Goal: Information Seeking & Learning: Learn about a topic

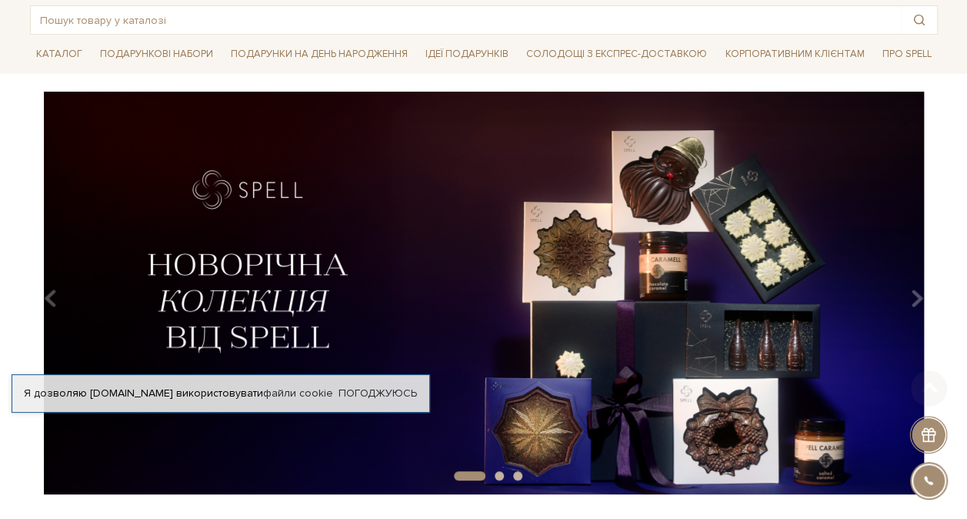
scroll to position [154, 0]
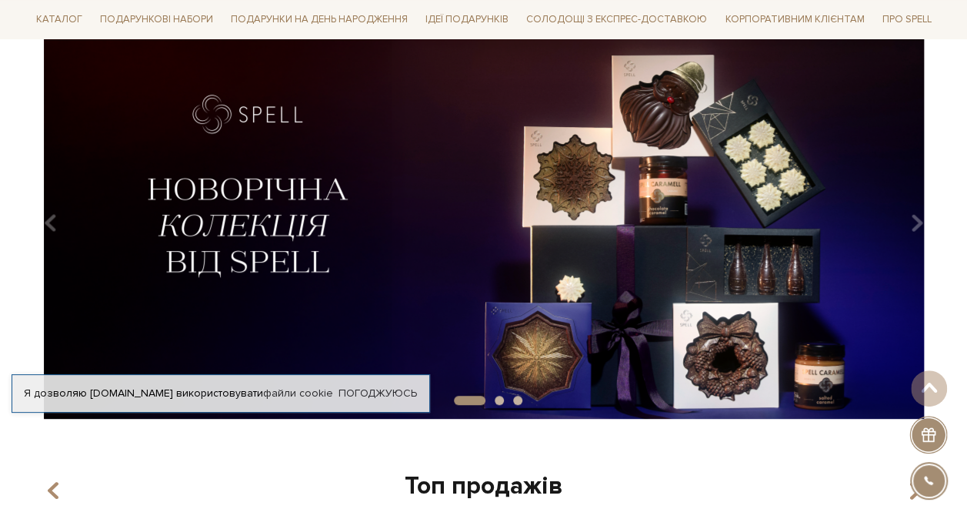
click at [315, 224] on img at bounding box center [484, 217] width 908 height 402
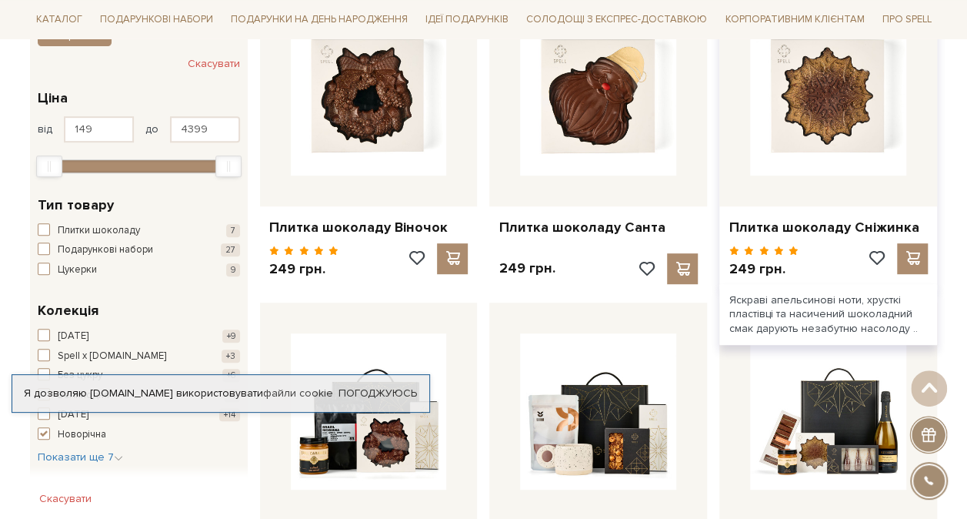
scroll to position [308, 0]
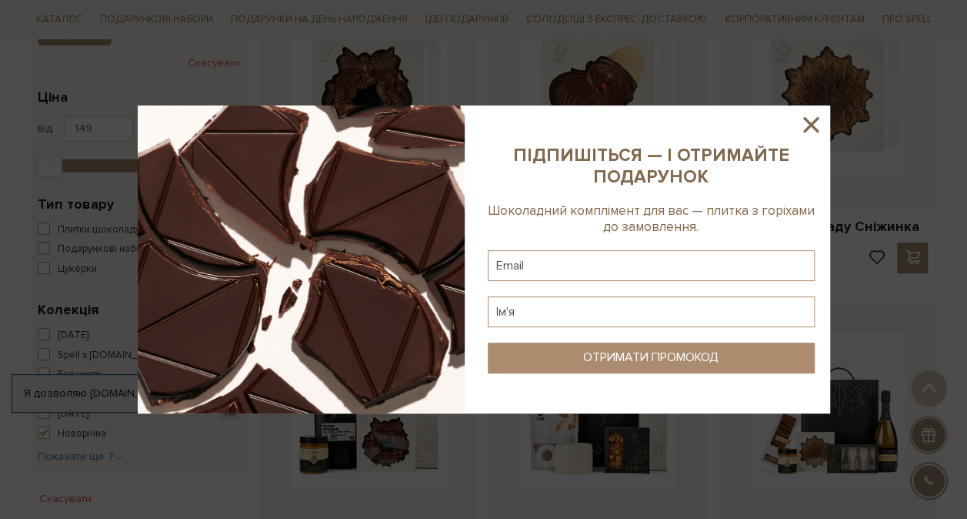
click at [819, 127] on icon at bounding box center [811, 125] width 26 height 26
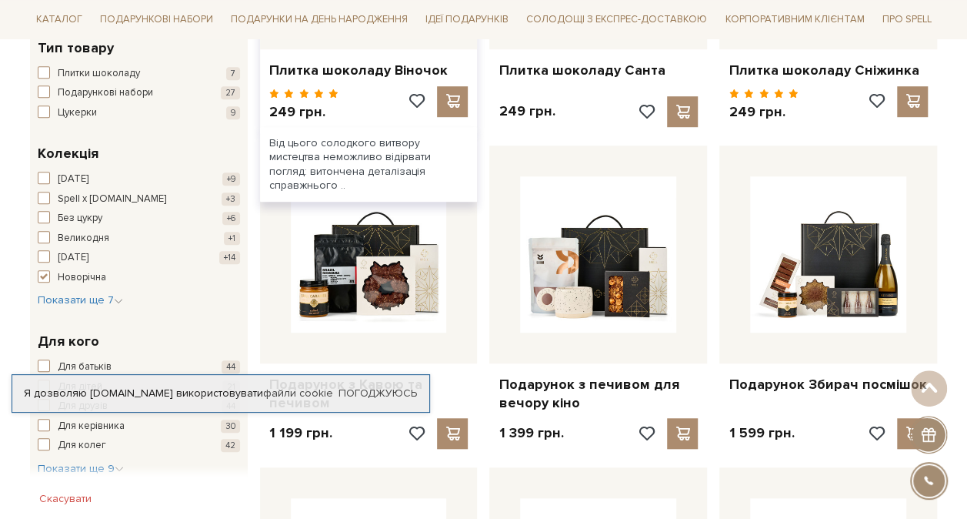
scroll to position [615, 0]
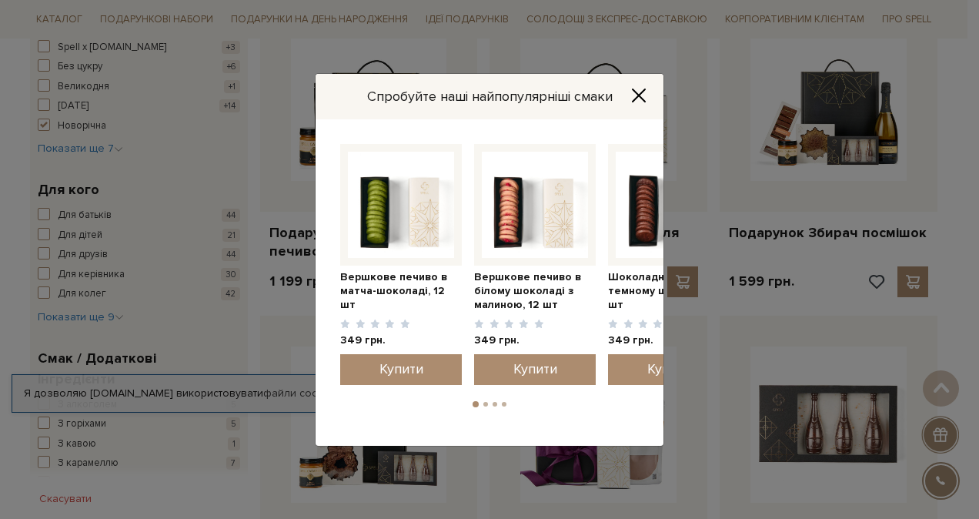
click at [635, 92] on icon "Close" at bounding box center [638, 95] width 12 height 12
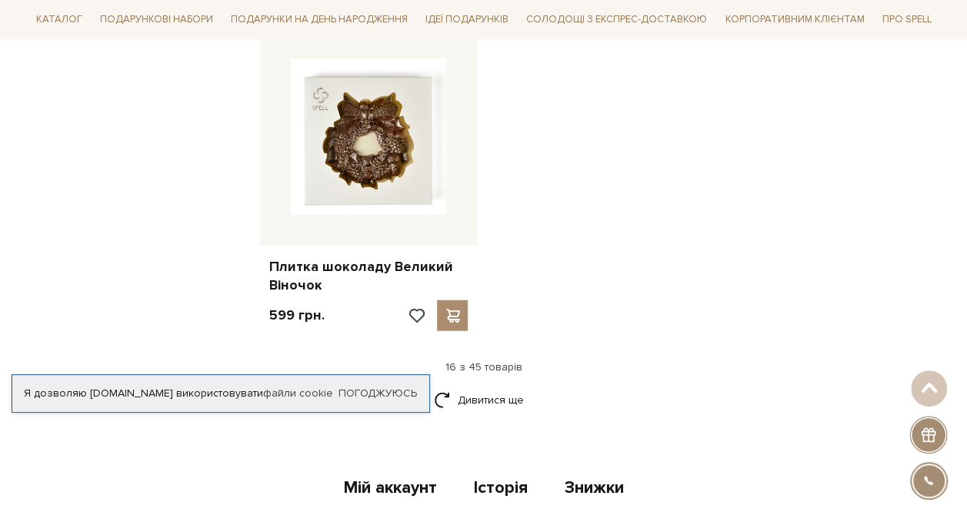
scroll to position [1923, 0]
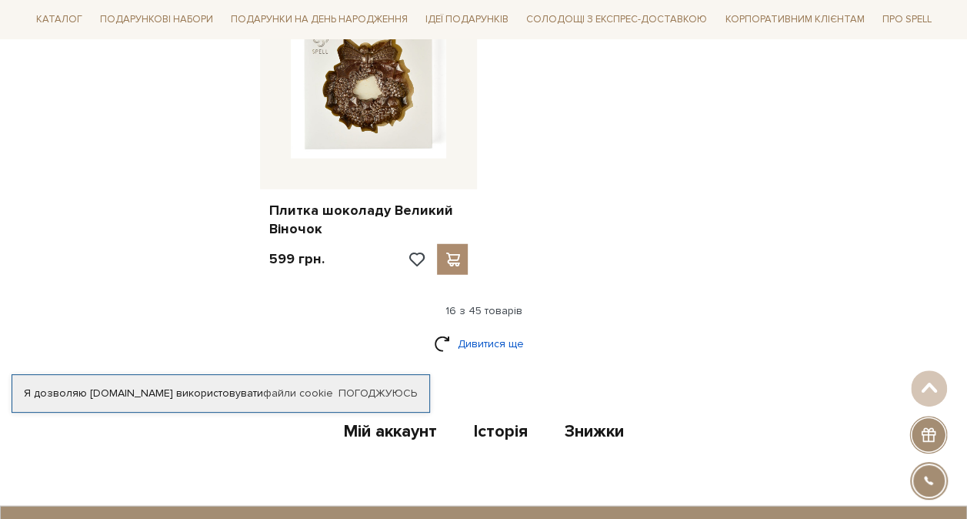
click at [495, 338] on link "Дивитися ще" at bounding box center [484, 343] width 100 height 27
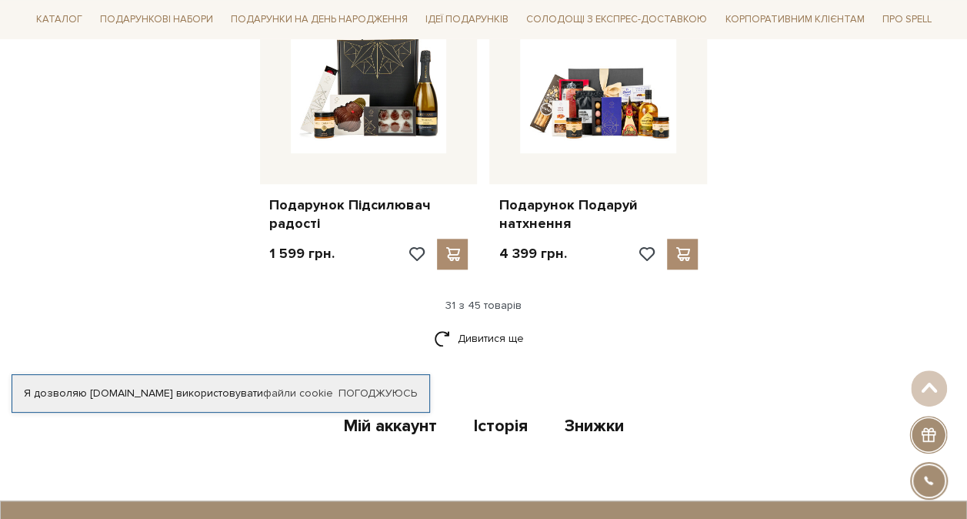
scroll to position [3539, 0]
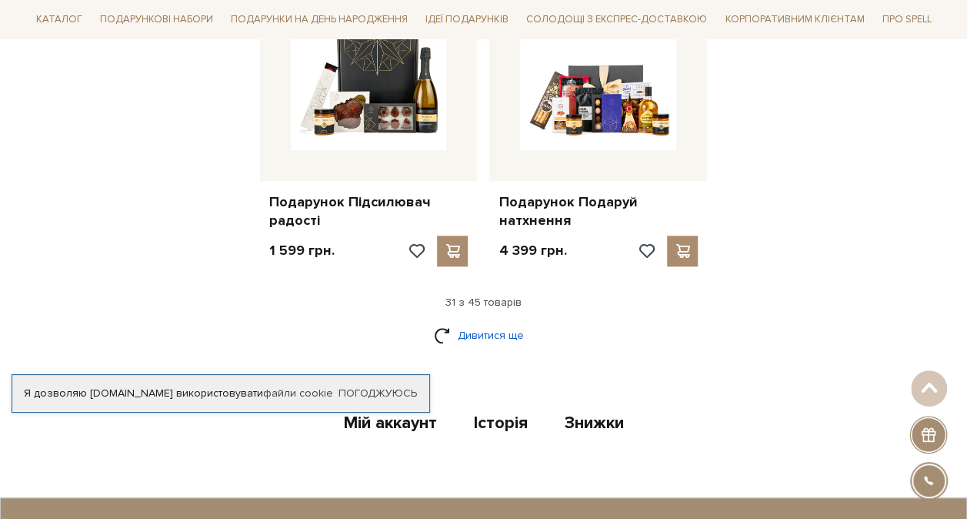
click at [506, 332] on link "Дивитися ще" at bounding box center [484, 335] width 100 height 27
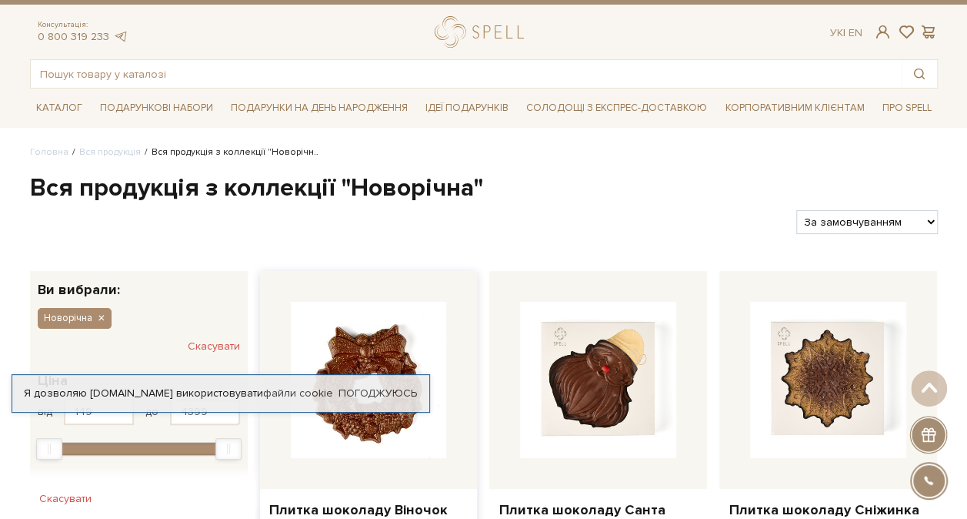
scroll to position [0, 0]
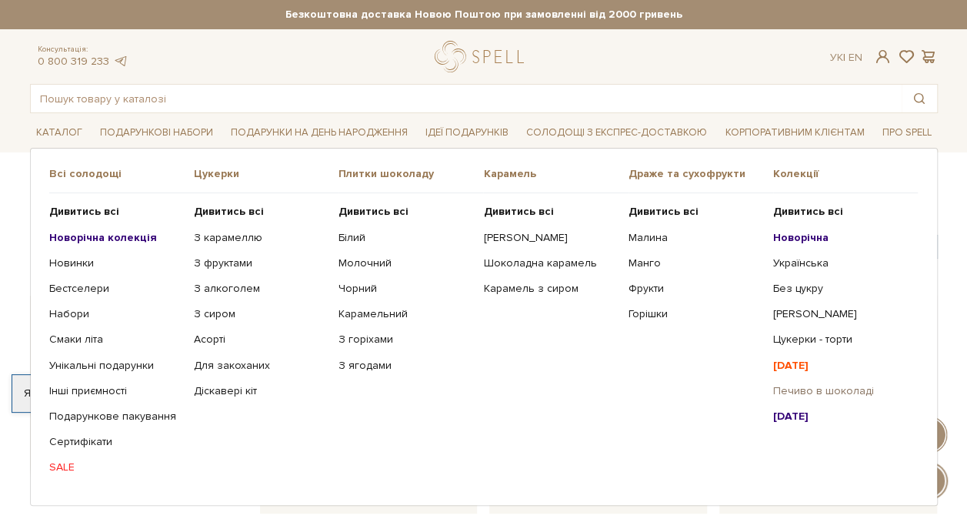
click at [796, 388] on link "Печиво в шоколаді" at bounding box center [839, 391] width 133 height 14
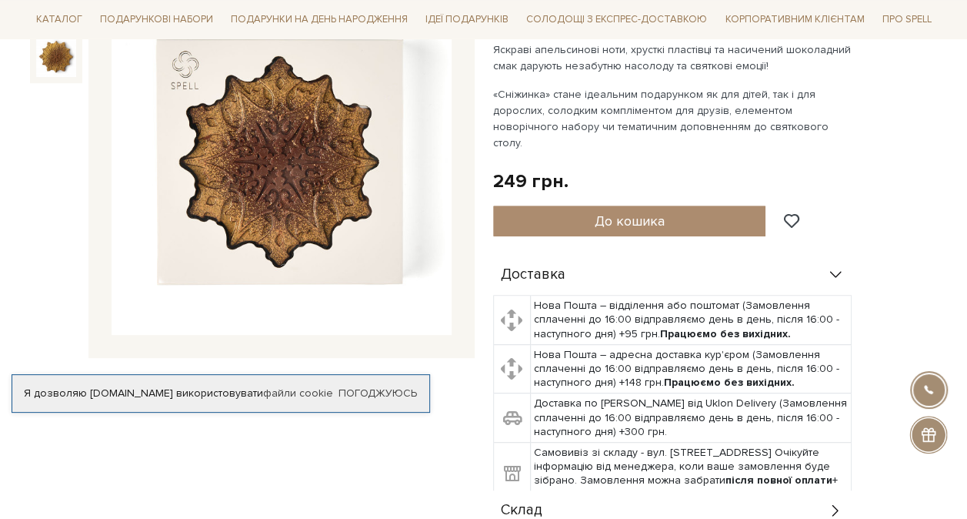
scroll to position [77, 0]
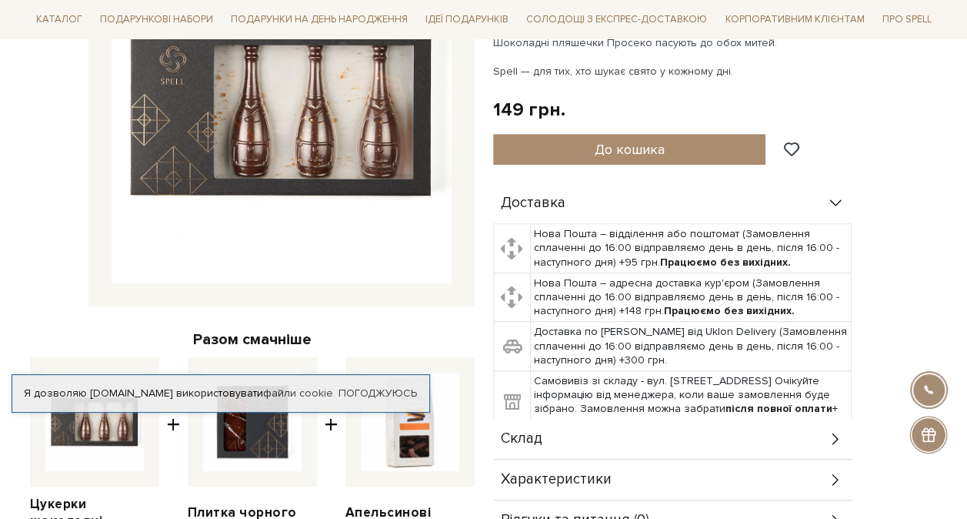
scroll to position [308, 0]
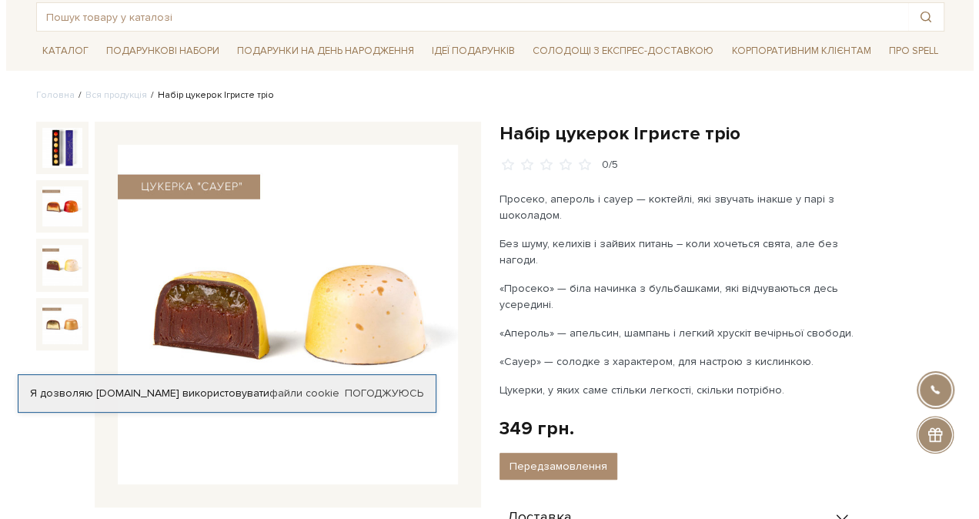
scroll to position [154, 0]
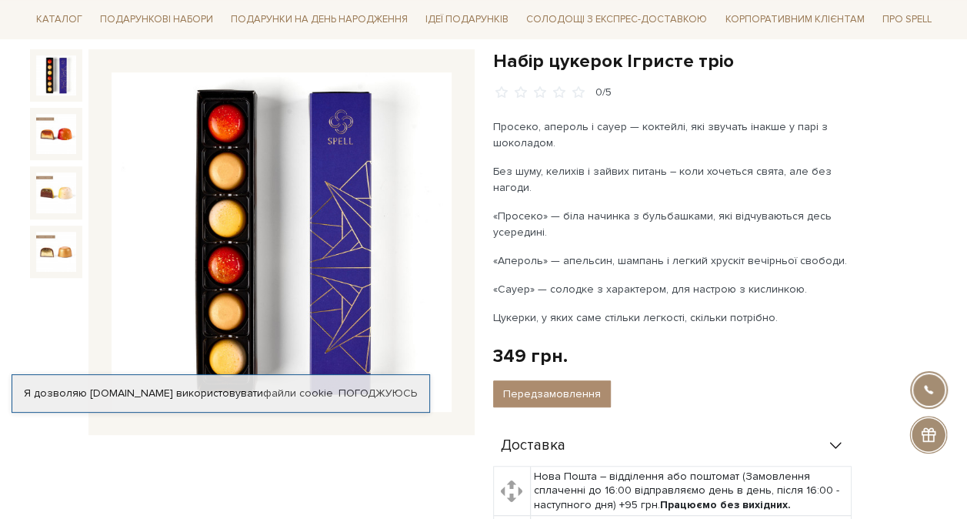
click at [53, 75] on img at bounding box center [56, 75] width 40 height 40
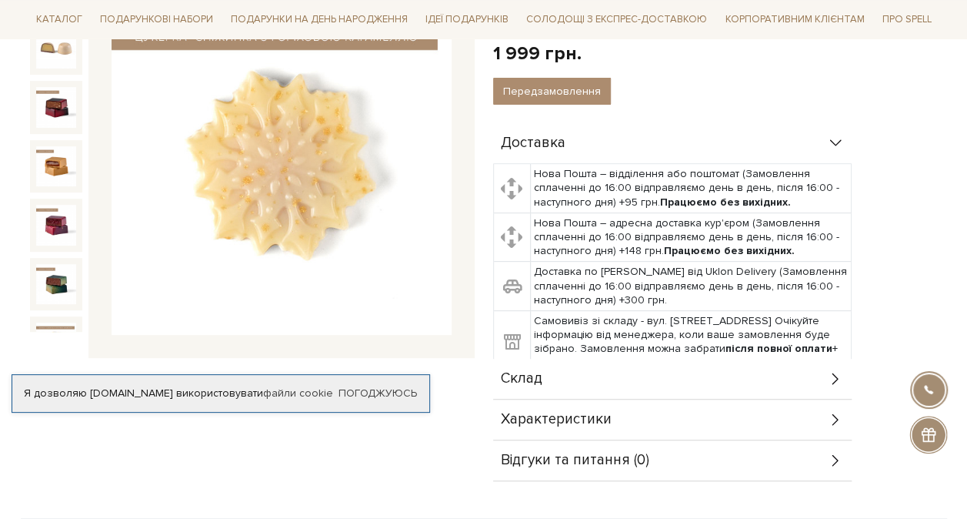
scroll to position [77, 0]
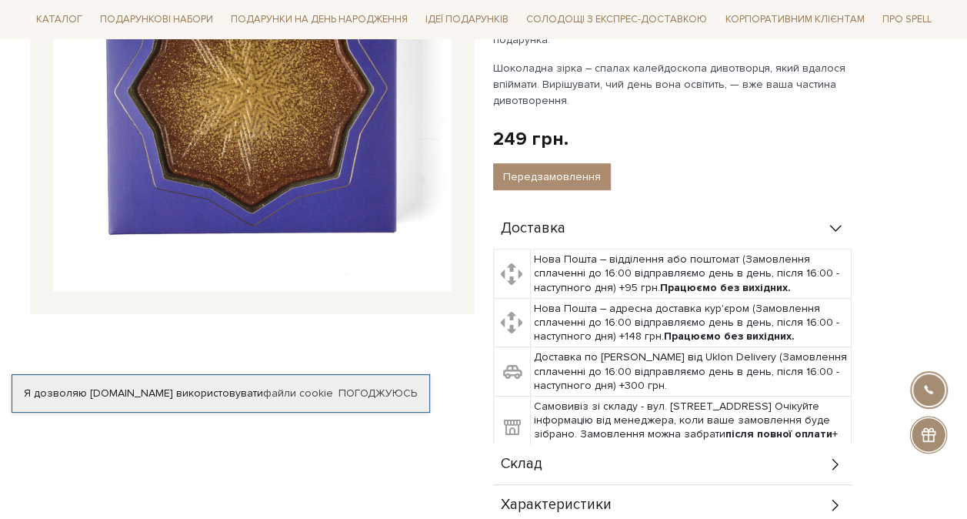
scroll to position [231, 0]
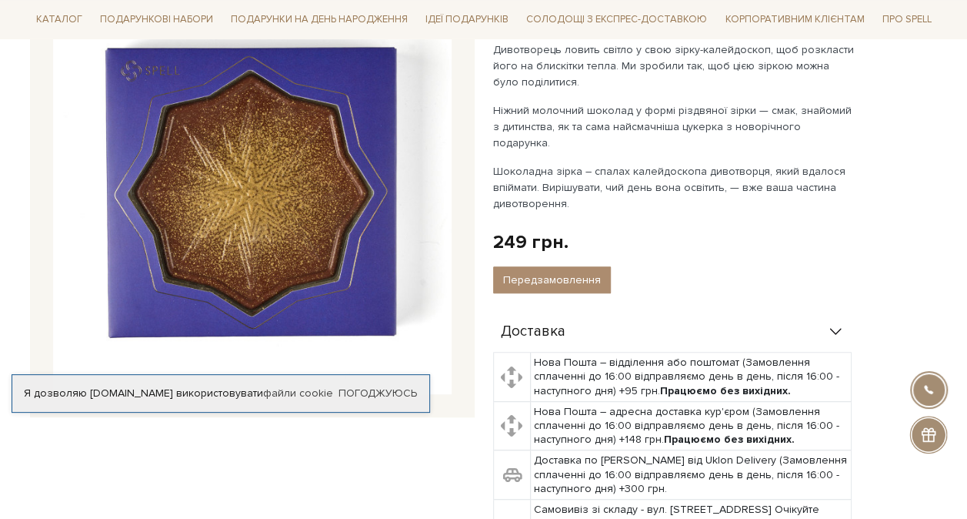
click at [307, 231] on img at bounding box center [252, 194] width 399 height 399
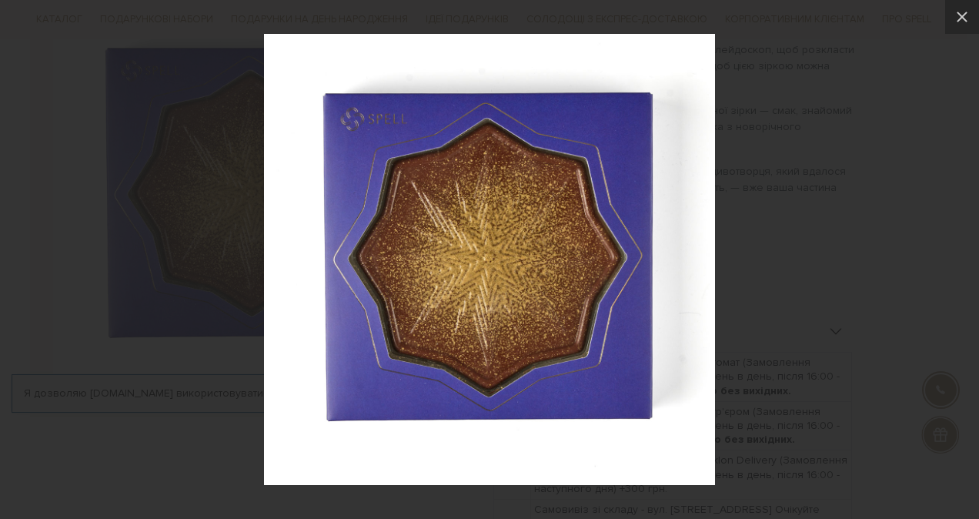
click at [879, 237] on div at bounding box center [489, 259] width 979 height 519
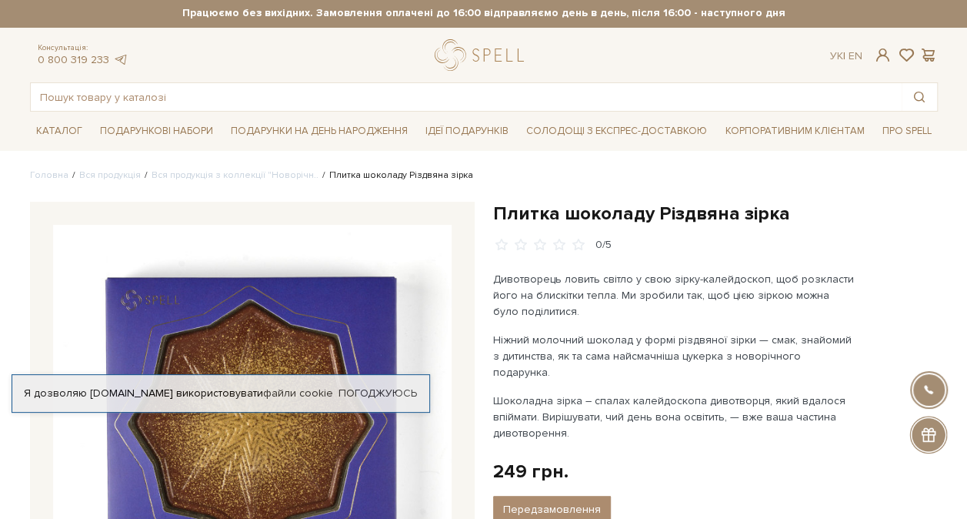
scroll to position [0, 0]
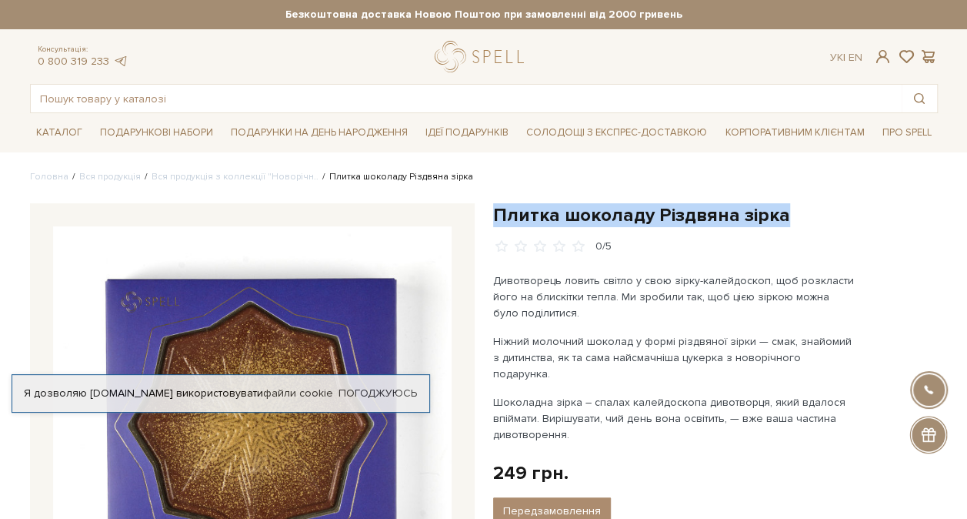
drag, startPoint x: 495, startPoint y: 210, endPoint x: 795, endPoint y: 211, distance: 299.3
click at [795, 211] on h1 "Плитка шоколаду Різдвяна зірка" at bounding box center [715, 215] width 445 height 24
drag, startPoint x: 795, startPoint y: 211, endPoint x: 742, endPoint y: 211, distance: 53.1
copy h1 "Плитка шоколаду Різдвяна зірка"
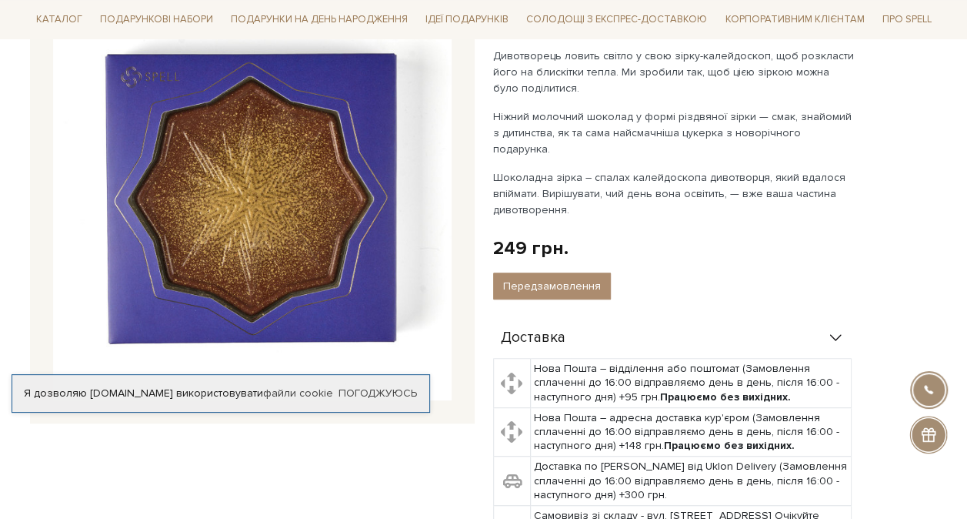
scroll to position [231, 0]
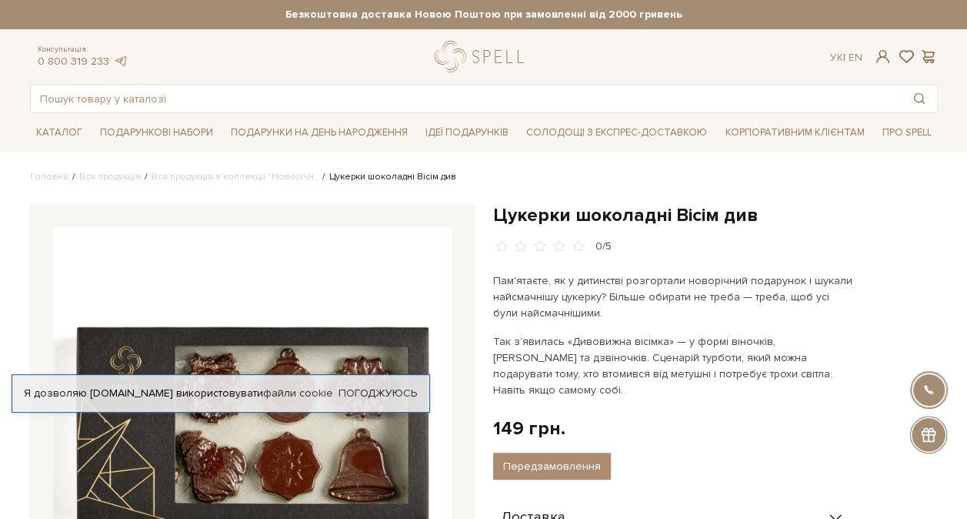
scroll to position [77, 0]
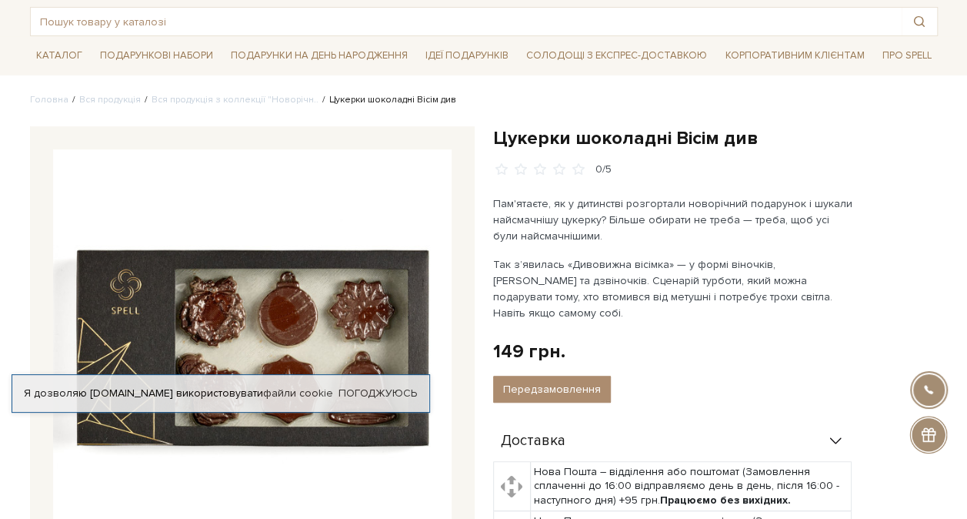
drag, startPoint x: 169, startPoint y: 306, endPoint x: 135, endPoint y: 332, distance: 43.4
click at [135, 332] on img at bounding box center [252, 348] width 399 height 399
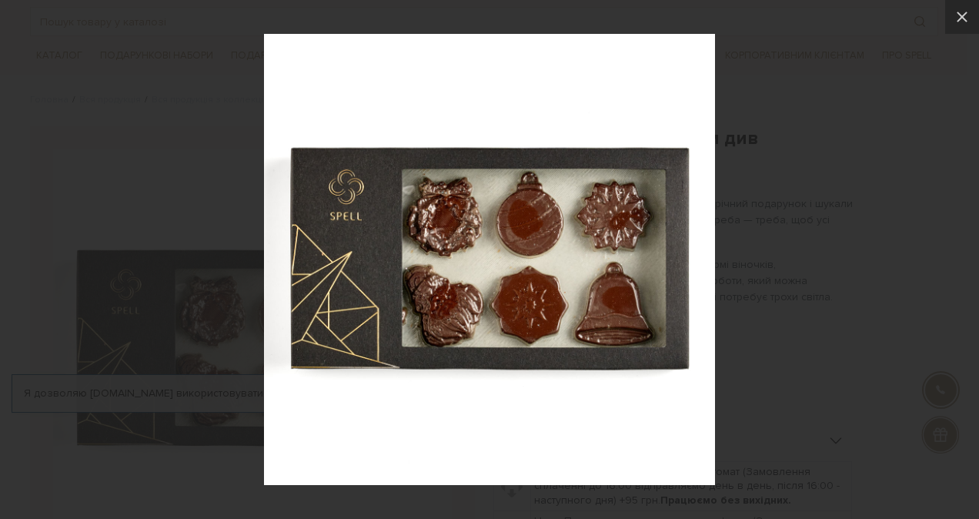
click at [830, 184] on div at bounding box center [489, 259] width 979 height 519
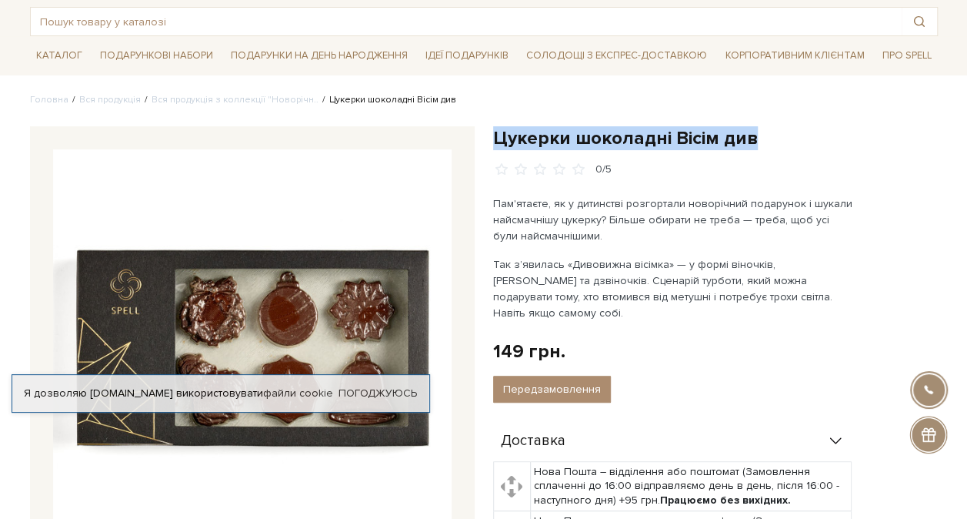
drag, startPoint x: 496, startPoint y: 132, endPoint x: 769, endPoint y: 135, distance: 273.1
click at [769, 135] on h1 "Цукерки шоколадні Вісім див" at bounding box center [715, 138] width 445 height 24
drag, startPoint x: 769, startPoint y: 135, endPoint x: 675, endPoint y: 135, distance: 93.9
copy h1 "Цукерки шоколадні Вісім див"
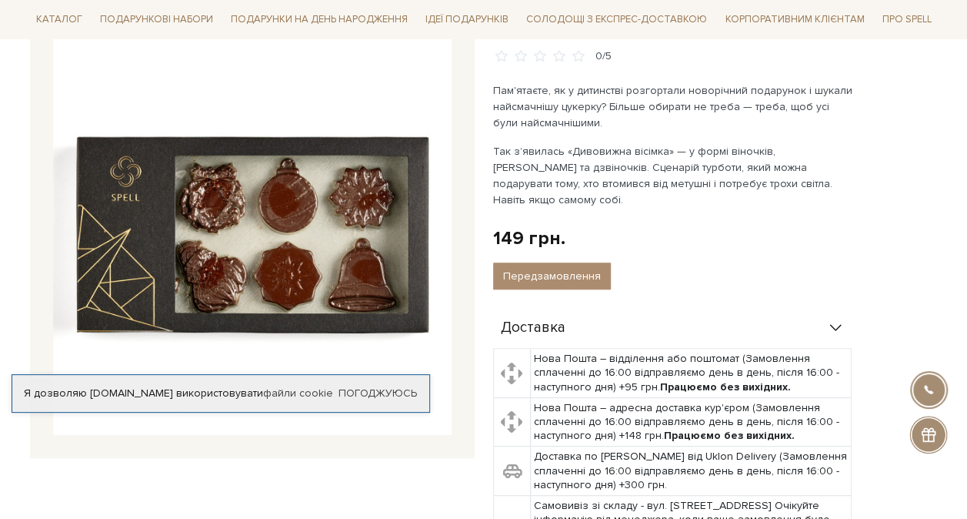
scroll to position [0, 0]
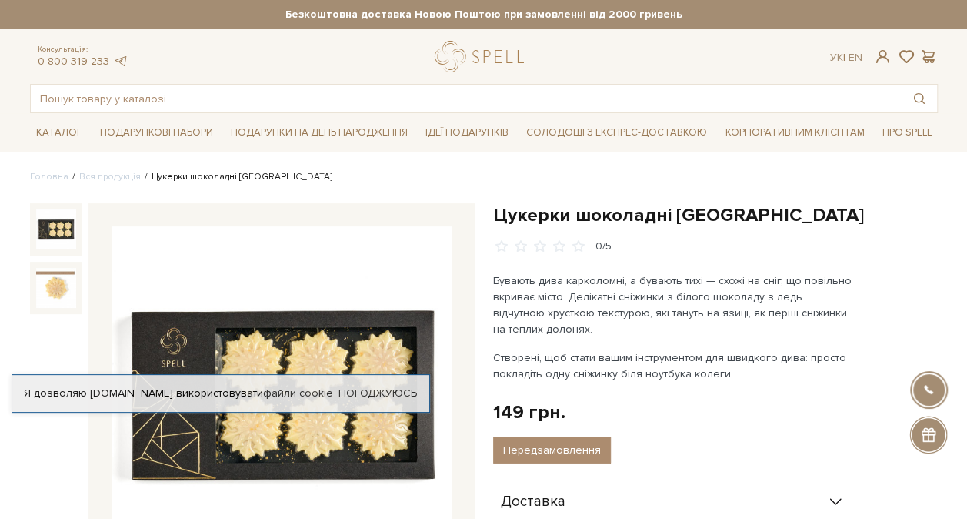
click at [395, 332] on img at bounding box center [282, 396] width 340 height 340
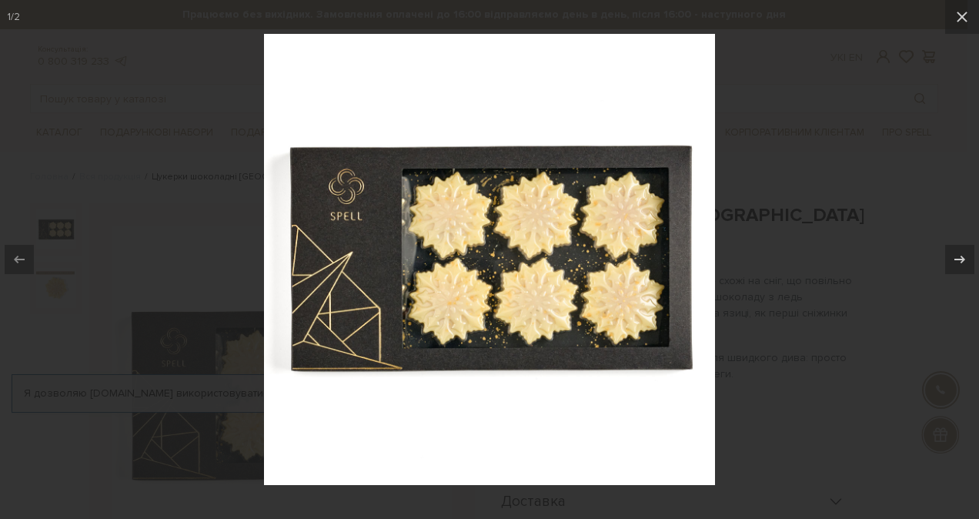
click at [780, 302] on div at bounding box center [489, 259] width 979 height 519
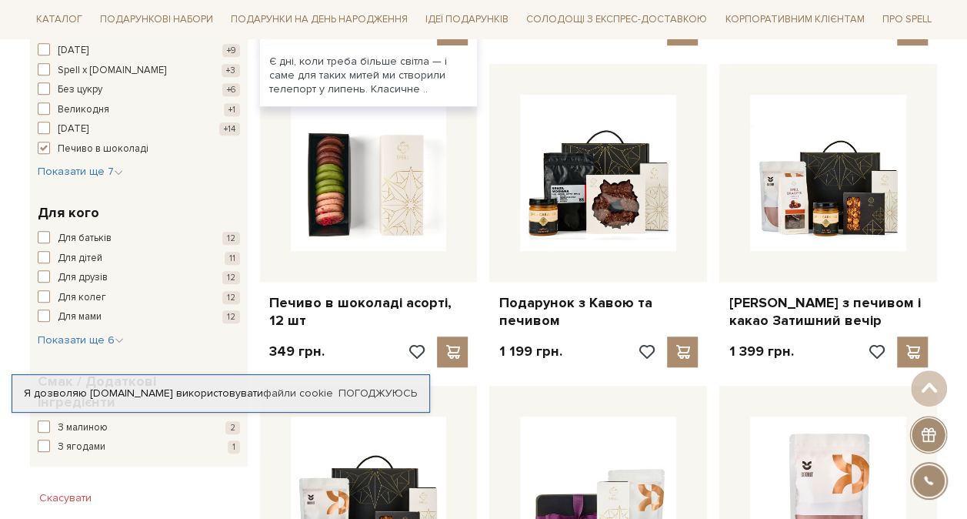
scroll to position [462, 0]
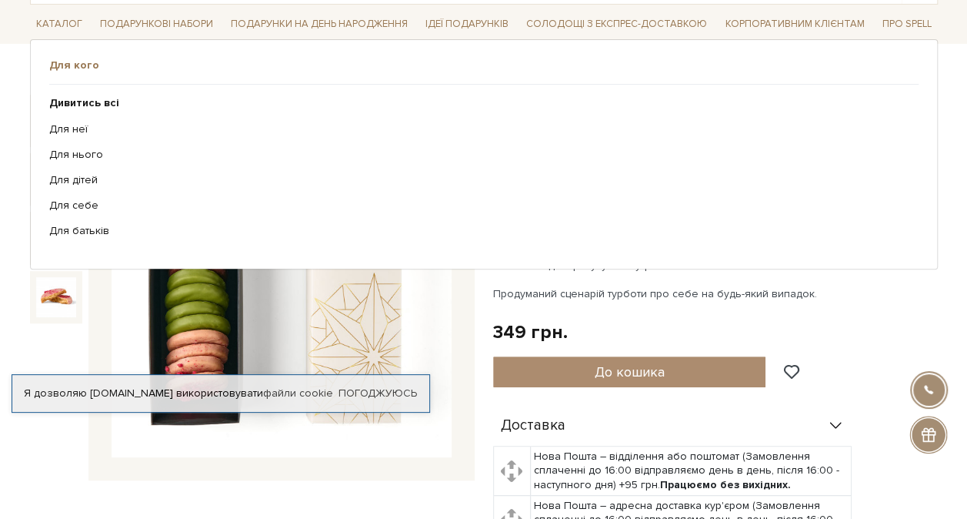
scroll to position [154, 0]
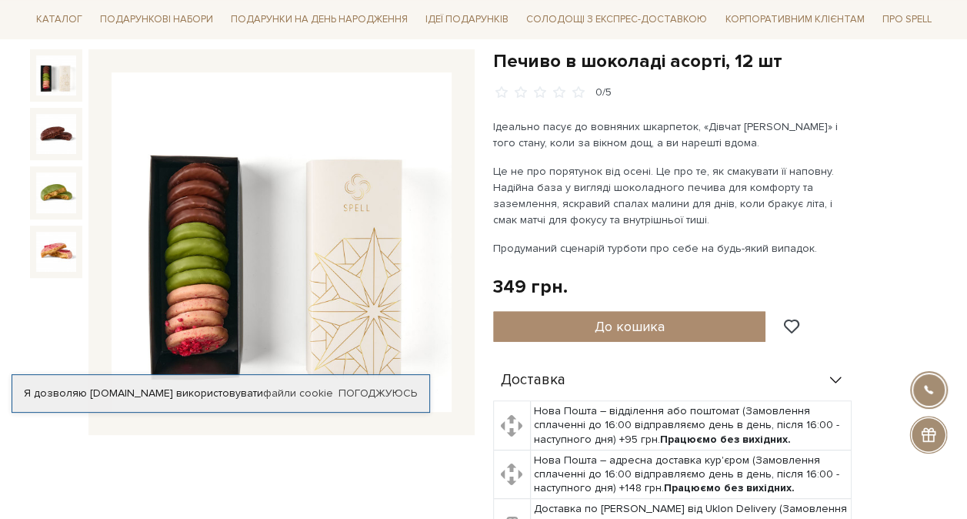
click at [251, 282] on img at bounding box center [282, 242] width 340 height 340
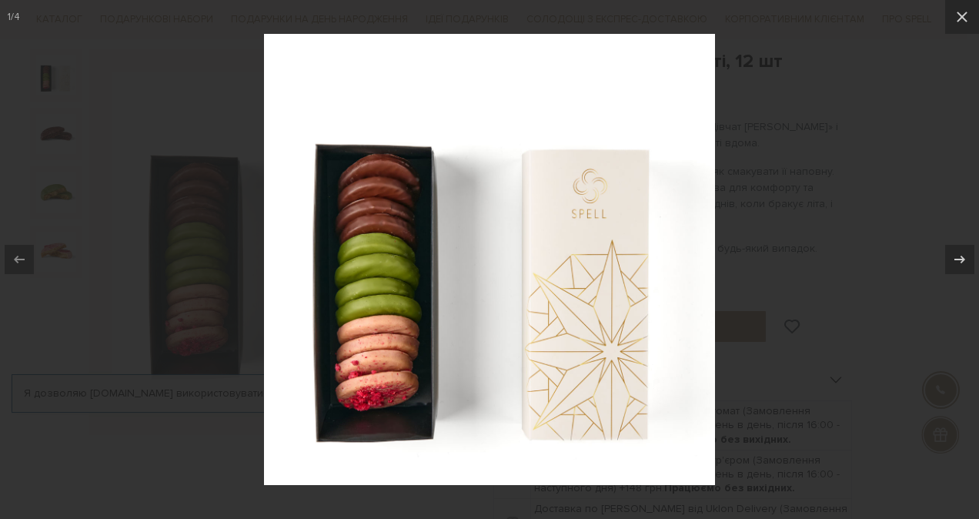
click at [902, 270] on div at bounding box center [489, 259] width 979 height 519
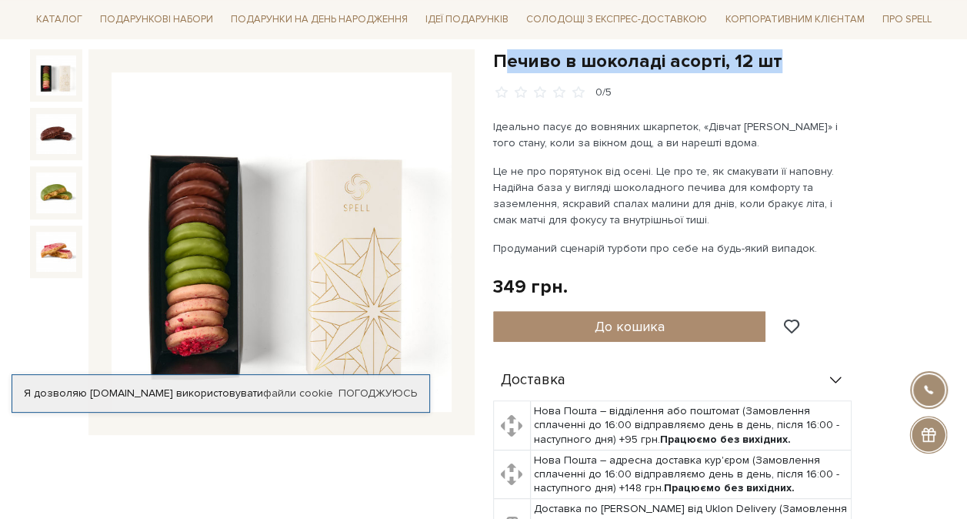
drag, startPoint x: 501, startPoint y: 56, endPoint x: 772, endPoint y: 61, distance: 271.6
click at [772, 61] on h1 "Печиво в шоколаді асорті, 12 шт" at bounding box center [715, 61] width 445 height 24
drag, startPoint x: 495, startPoint y: 56, endPoint x: 783, endPoint y: 58, distance: 288.5
click at [783, 58] on h1 "Печиво в шоколаді асорті, 12 шт" at bounding box center [715, 61] width 445 height 24
drag, startPoint x: 783, startPoint y: 58, endPoint x: 769, endPoint y: 56, distance: 14.0
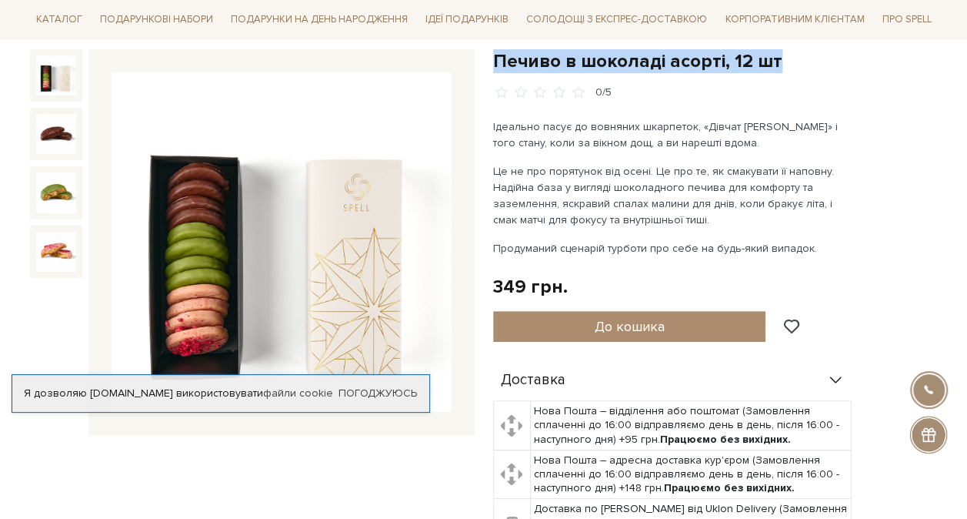
copy h1 "Печиво в шоколаді асорті, 12 шт"
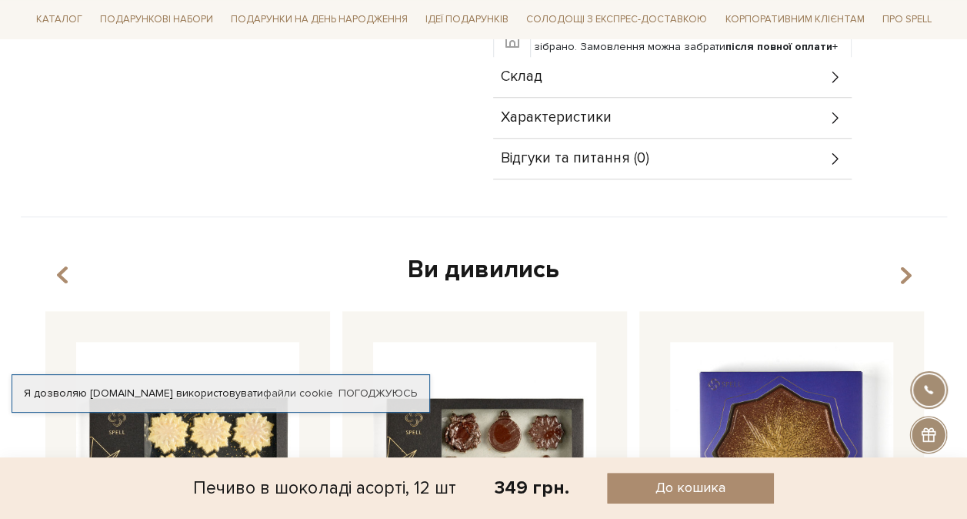
scroll to position [308, 0]
